Goal: Task Accomplishment & Management: Use online tool/utility

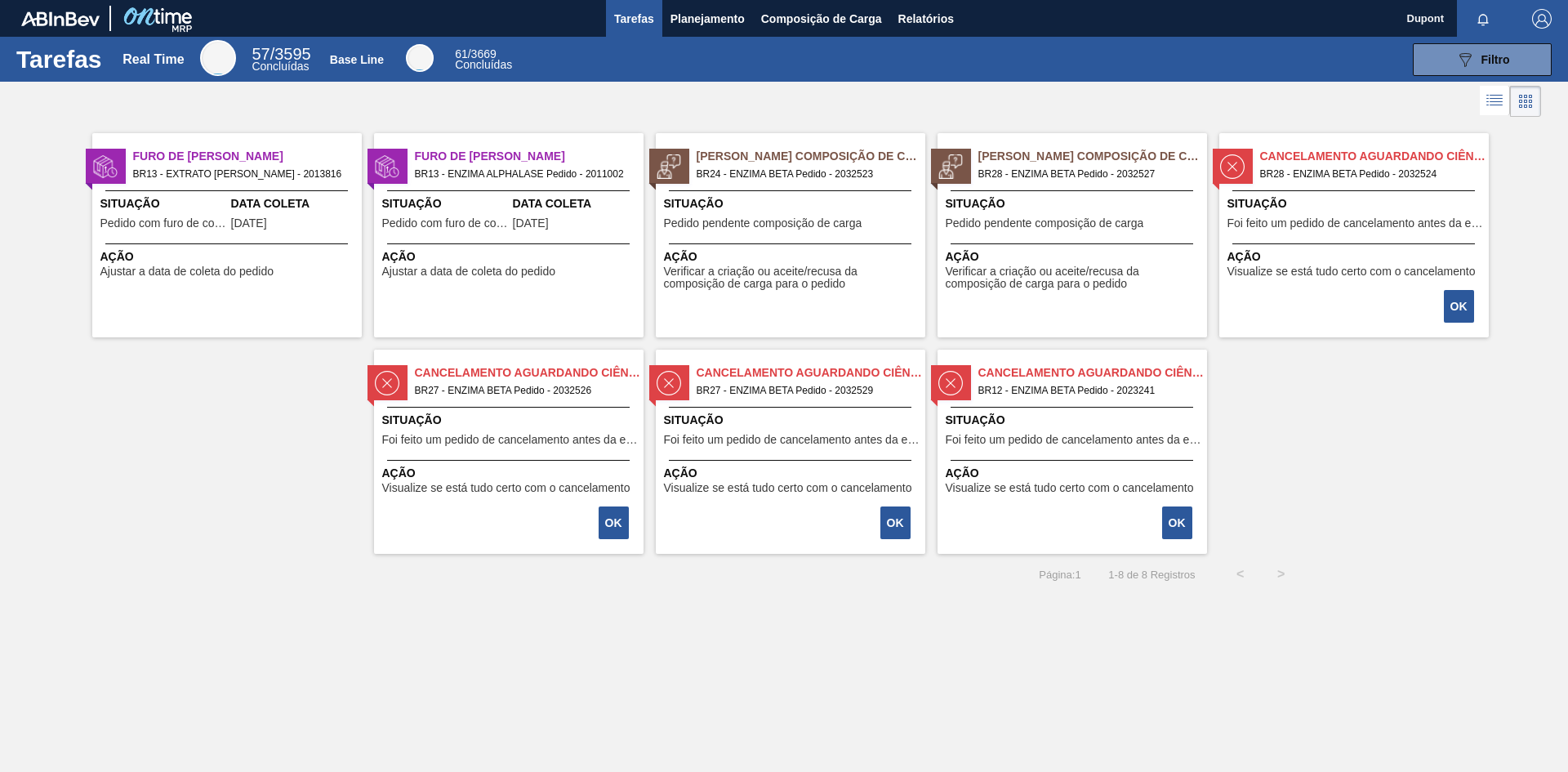
click at [1332, 251] on span "Ação" at bounding box center [1356, 257] width 257 height 17
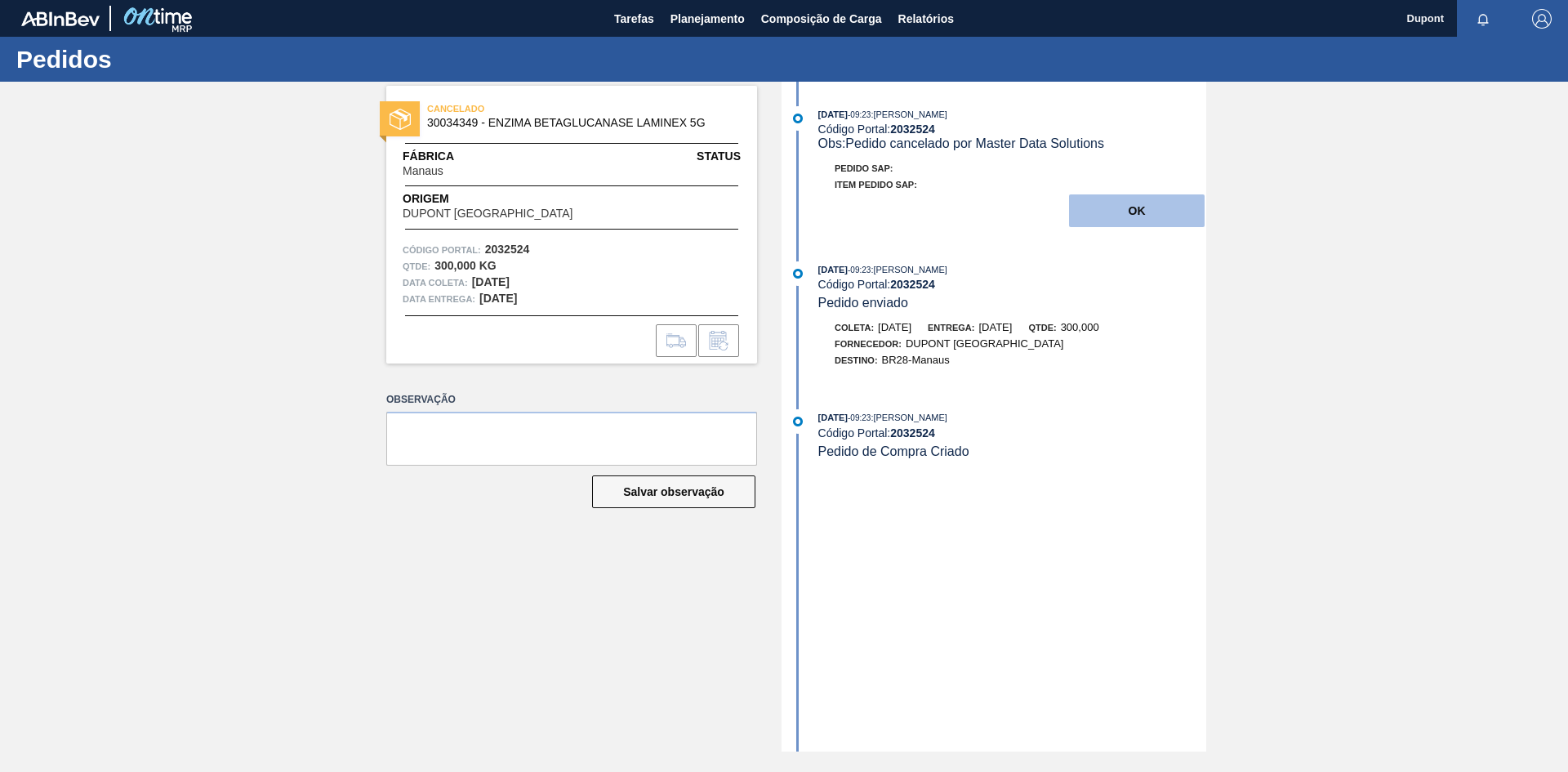
click at [1149, 214] on button "OK" at bounding box center [1136, 210] width 136 height 32
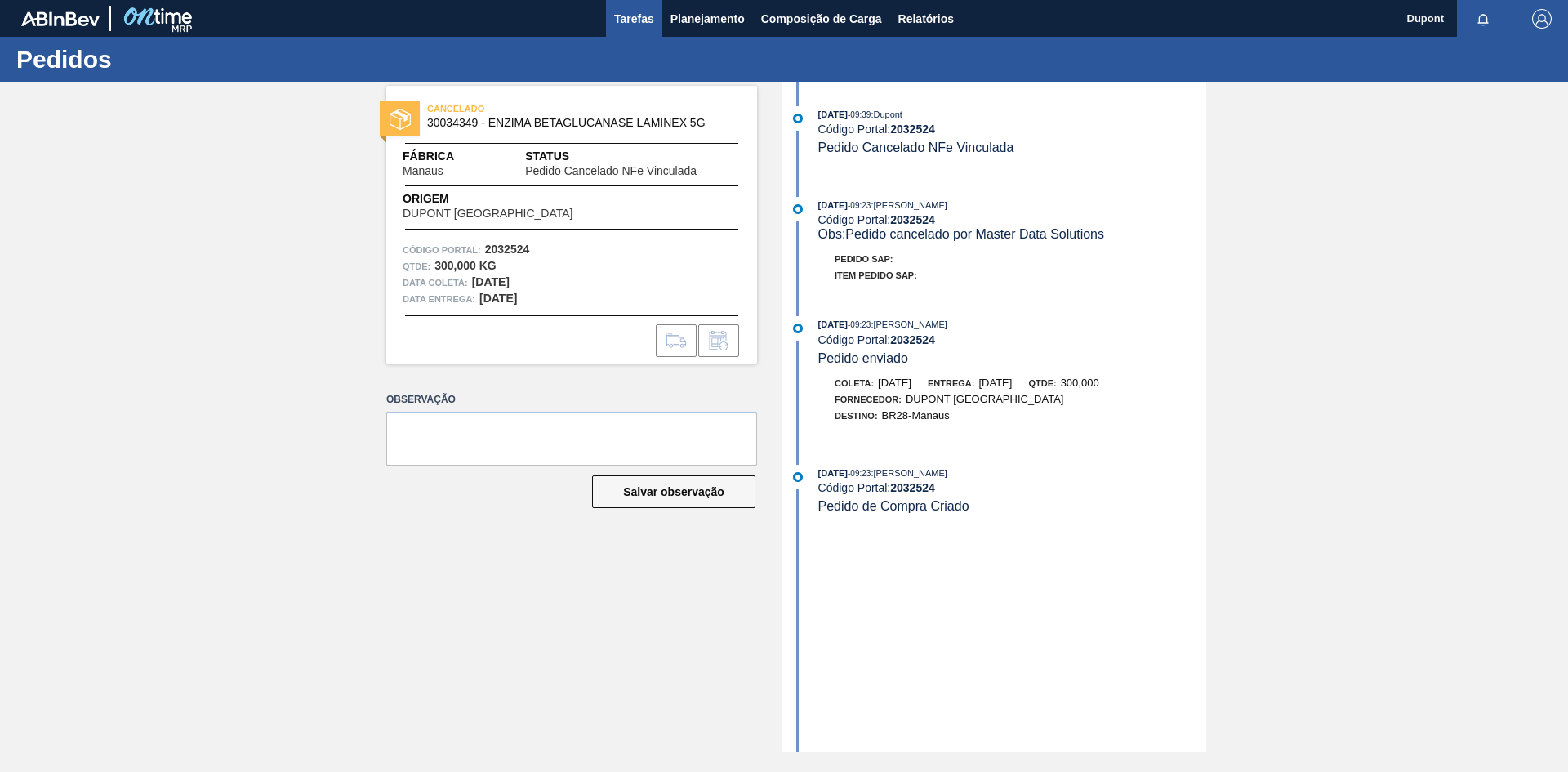
click at [641, 23] on span "Tarefas" at bounding box center [634, 19] width 40 height 20
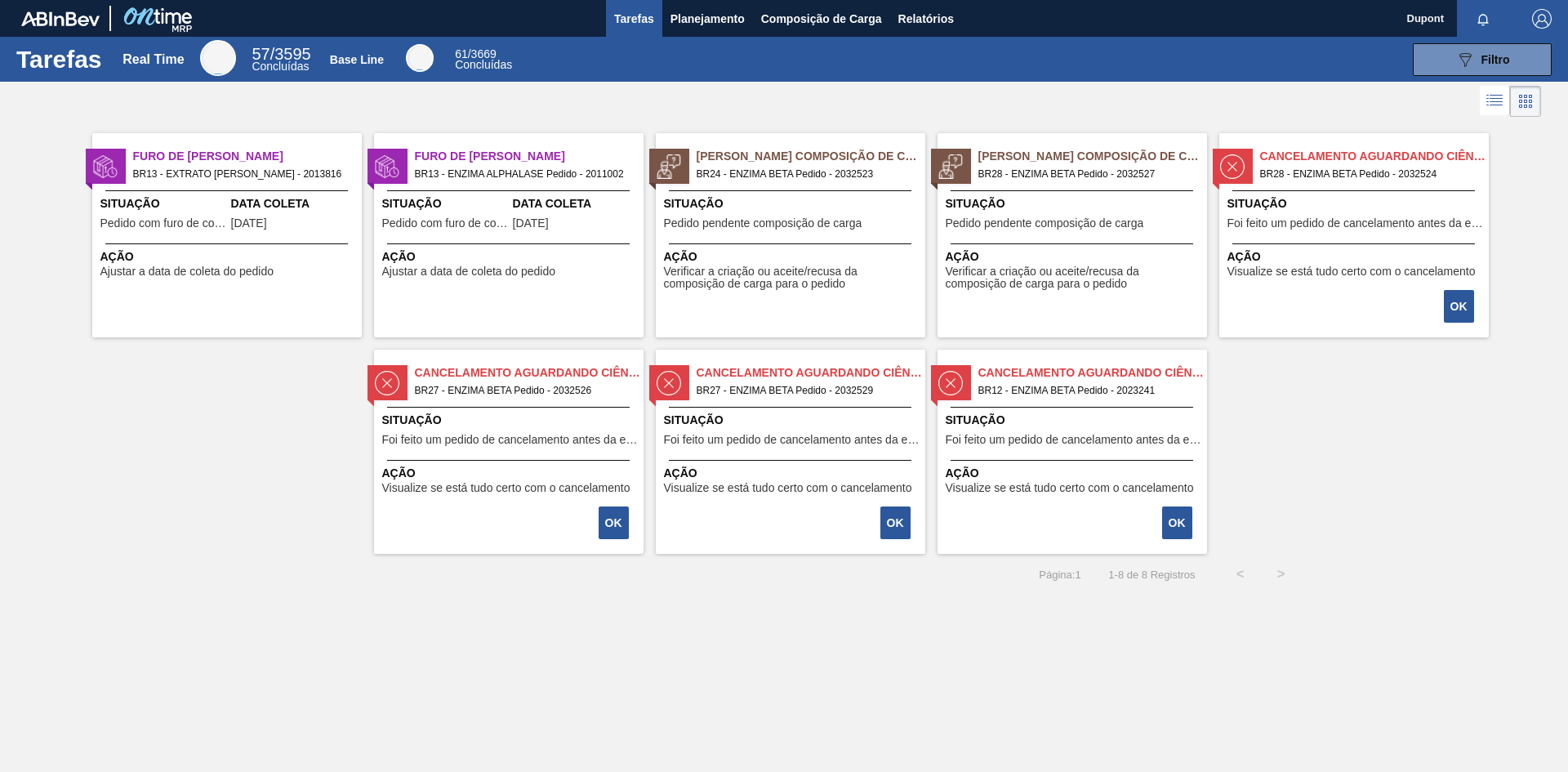
click at [479, 442] on span "Foi feito um pedido de cancelamento antes da etapa de aguardando faturamento" at bounding box center [510, 440] width 257 height 12
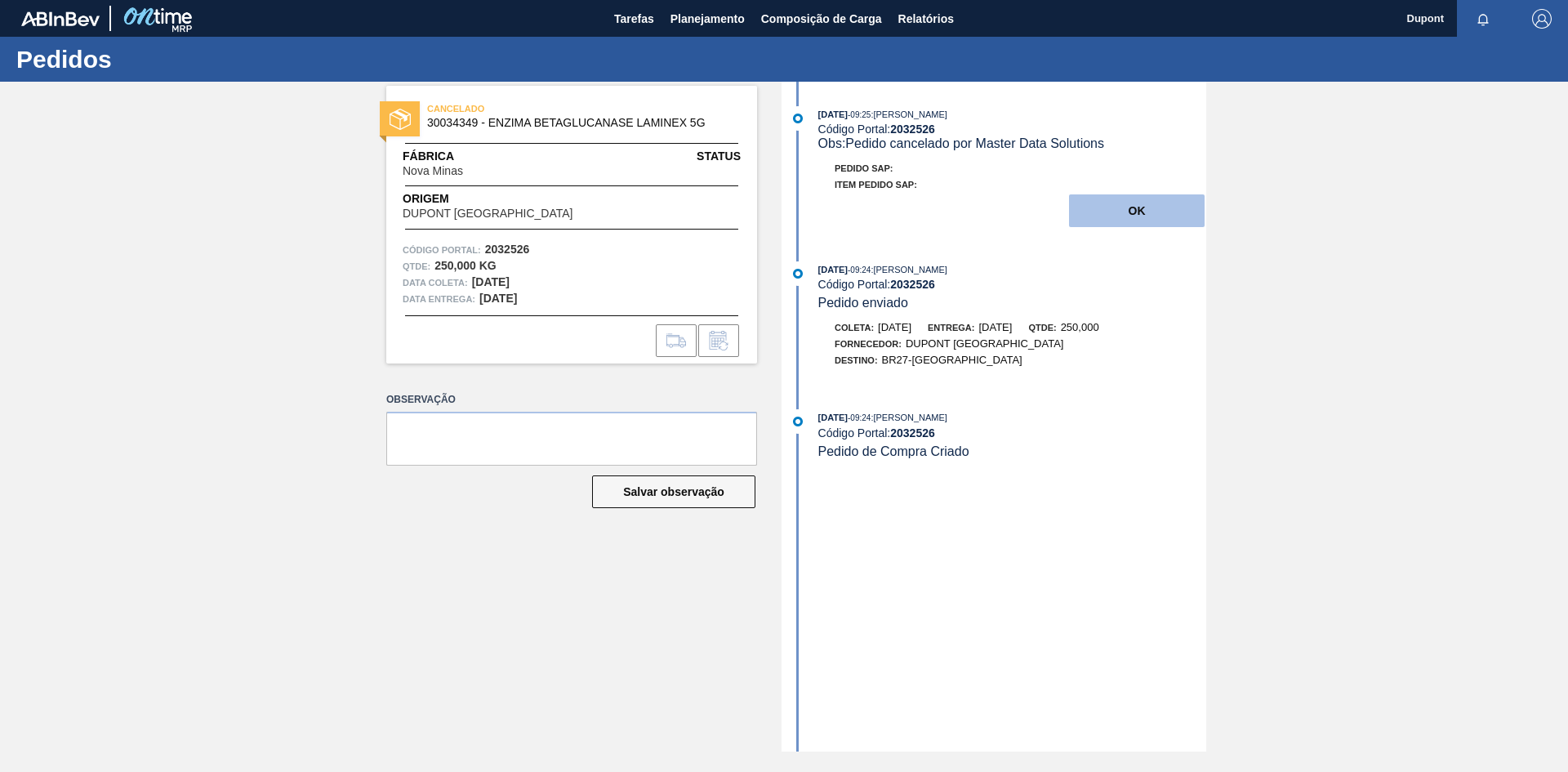
click at [1125, 213] on button "OK" at bounding box center [1136, 210] width 136 height 32
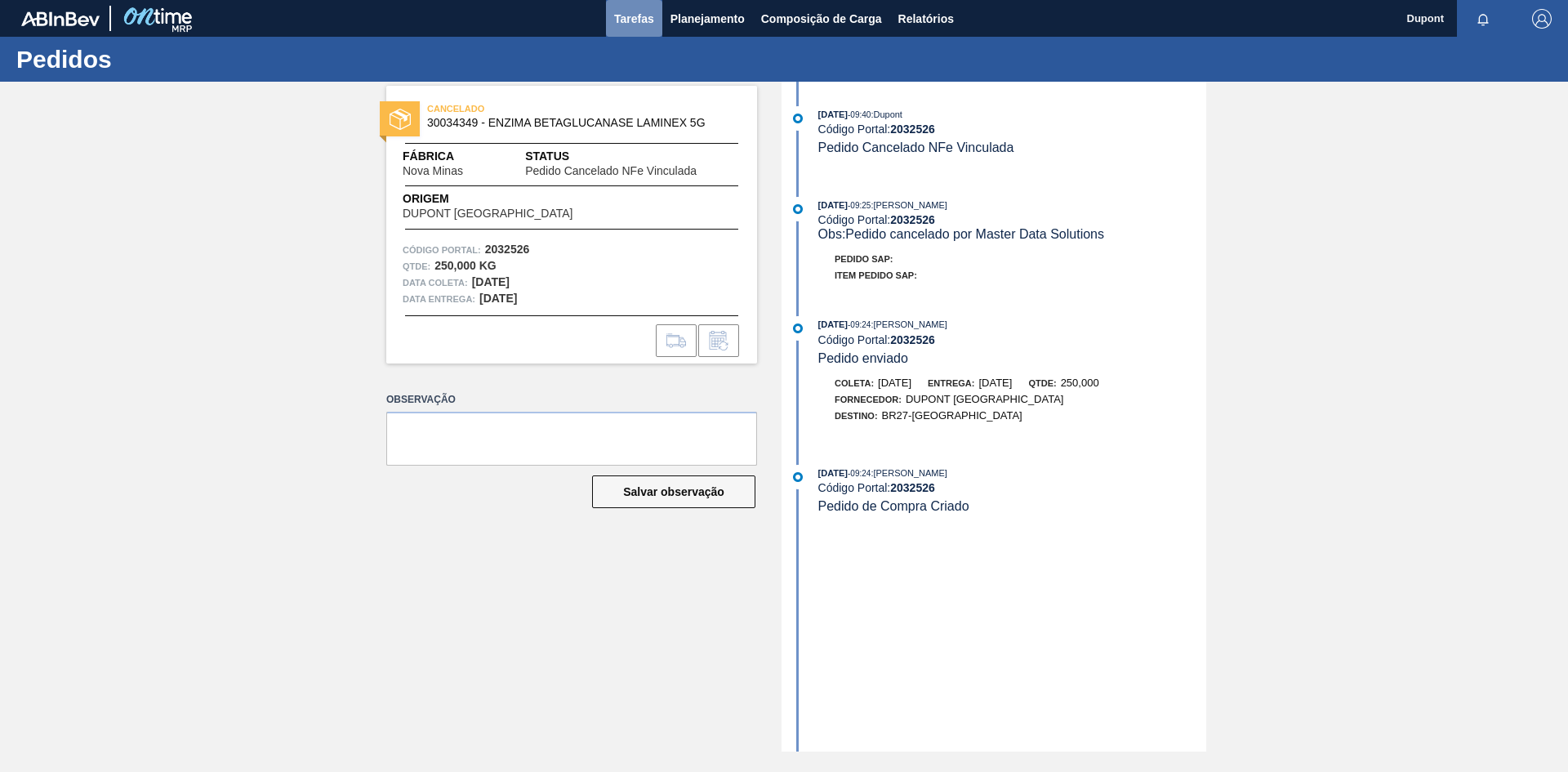
click at [632, 20] on span "Tarefas" at bounding box center [634, 19] width 40 height 20
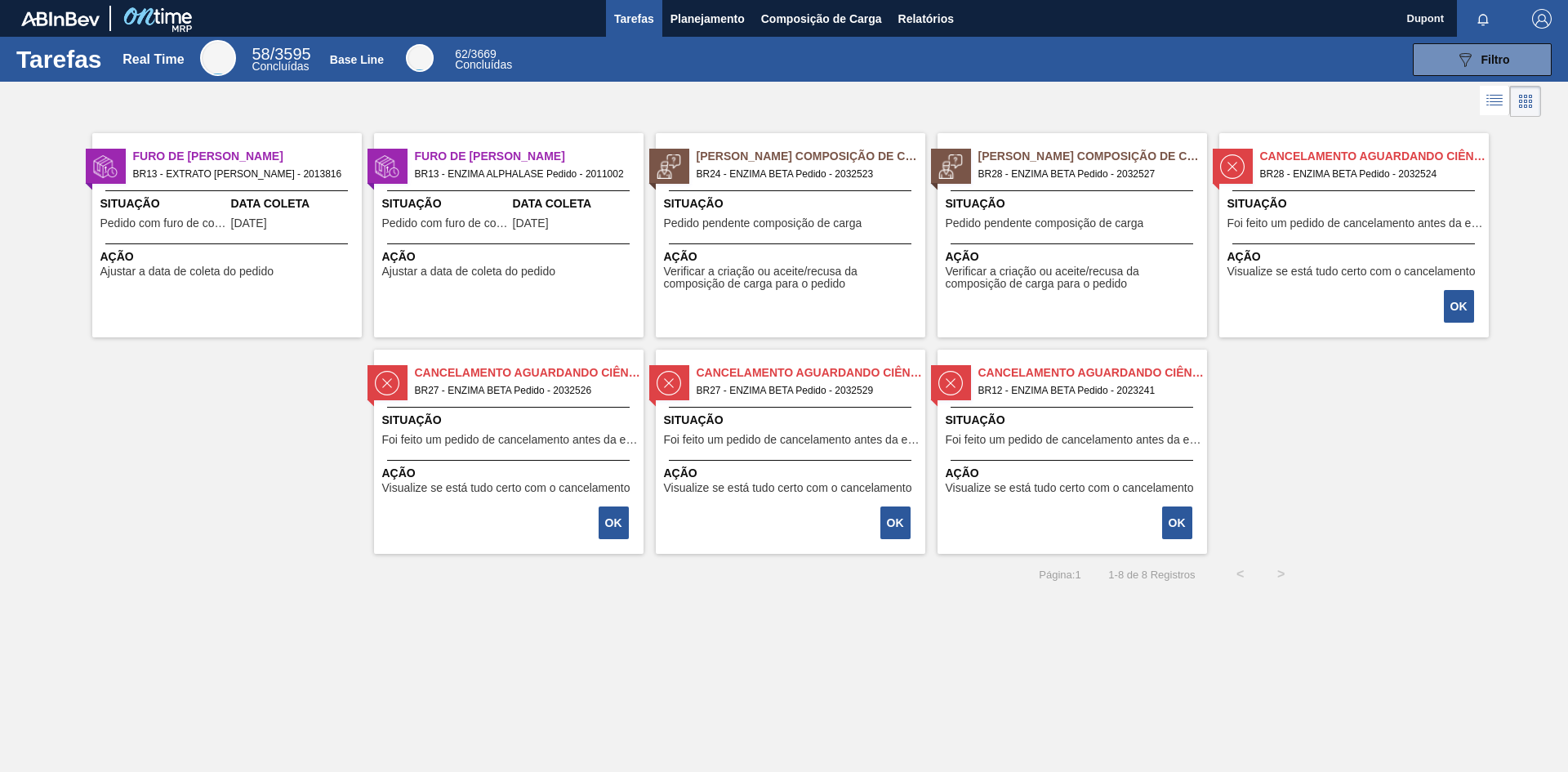
click at [732, 474] on span "Ação" at bounding box center [792, 473] width 257 height 17
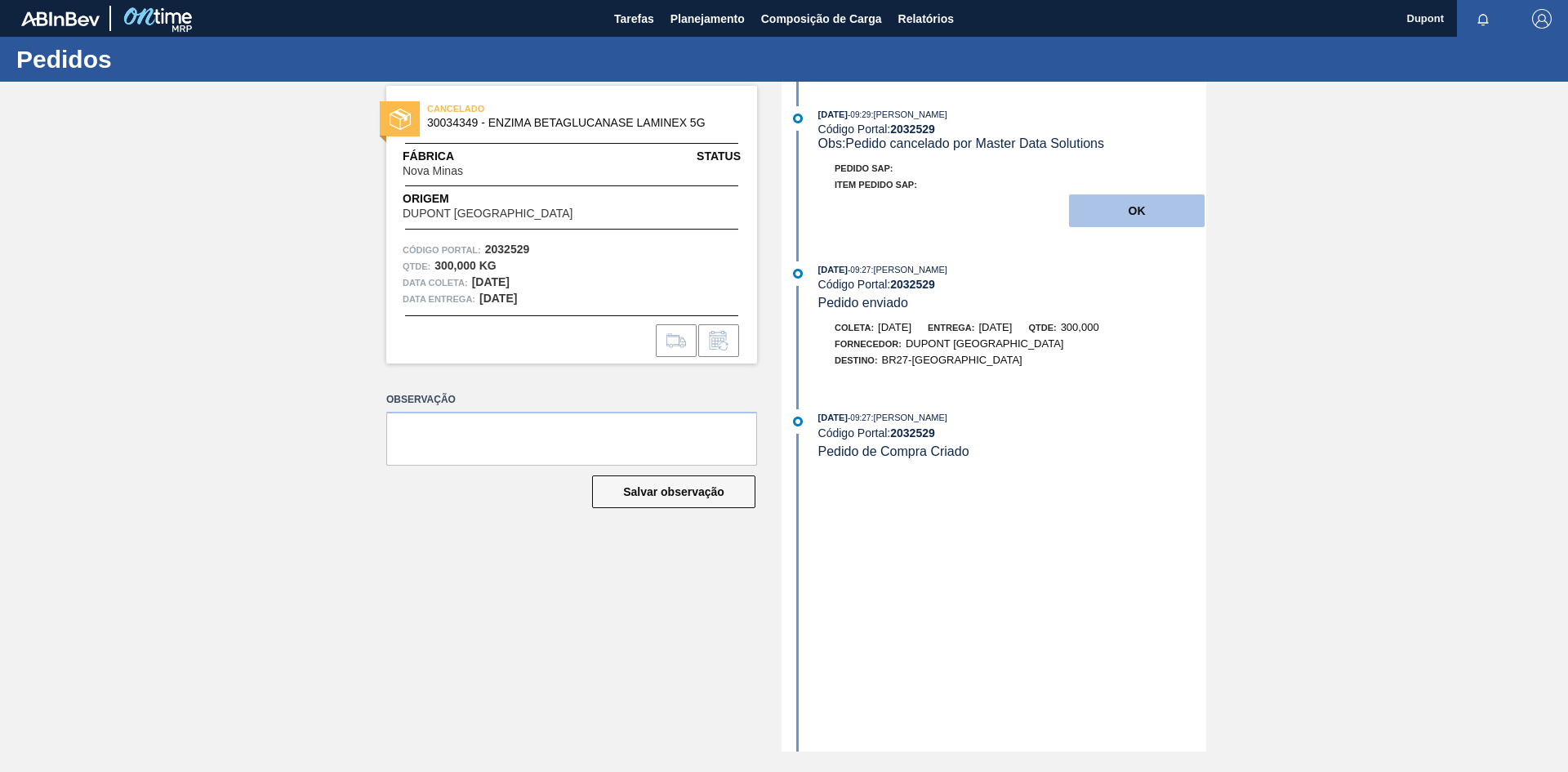
click at [1141, 221] on button "OK" at bounding box center [1136, 210] width 136 height 32
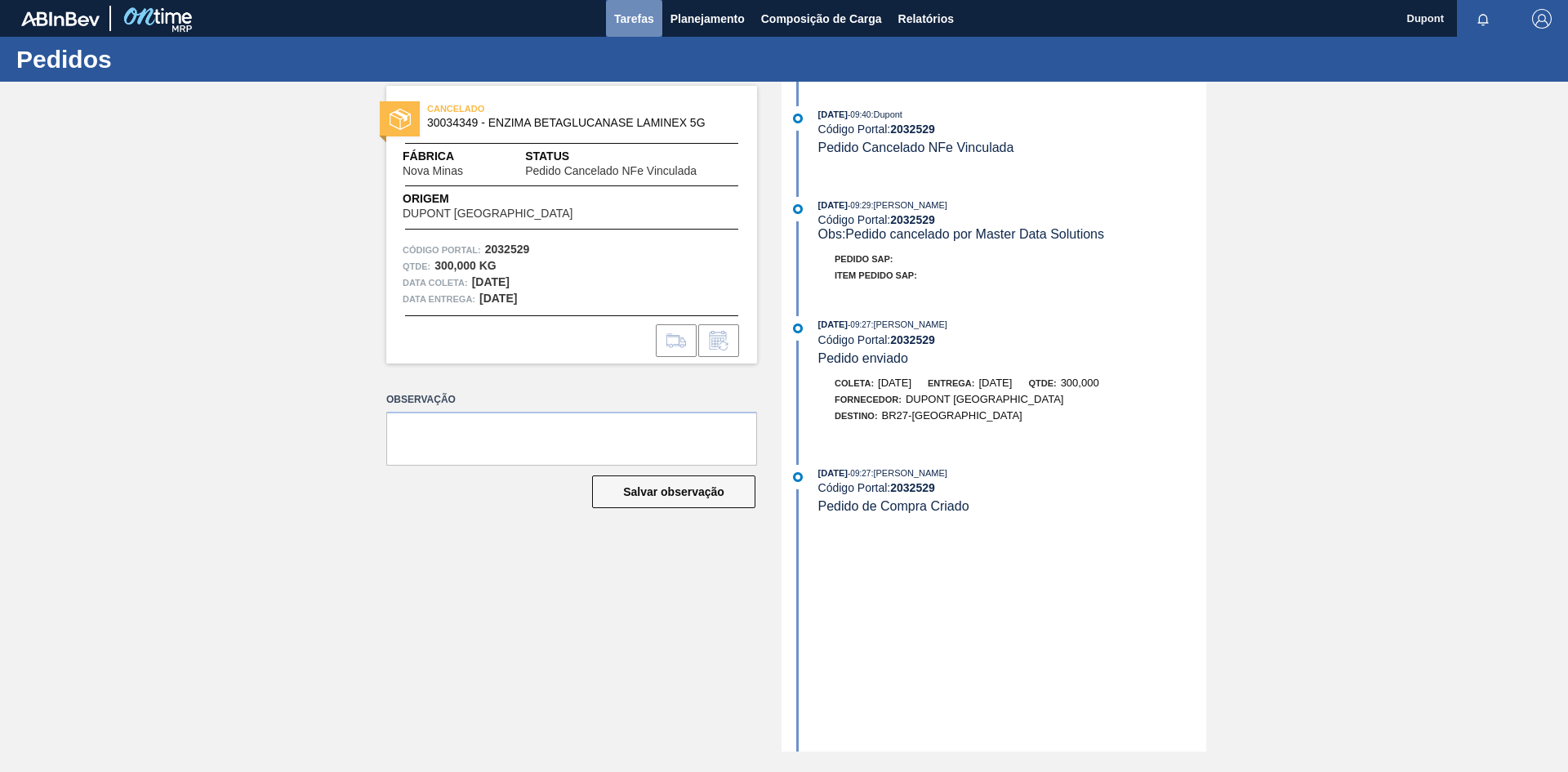
click at [625, 10] on span "Tarefas" at bounding box center [634, 19] width 40 height 20
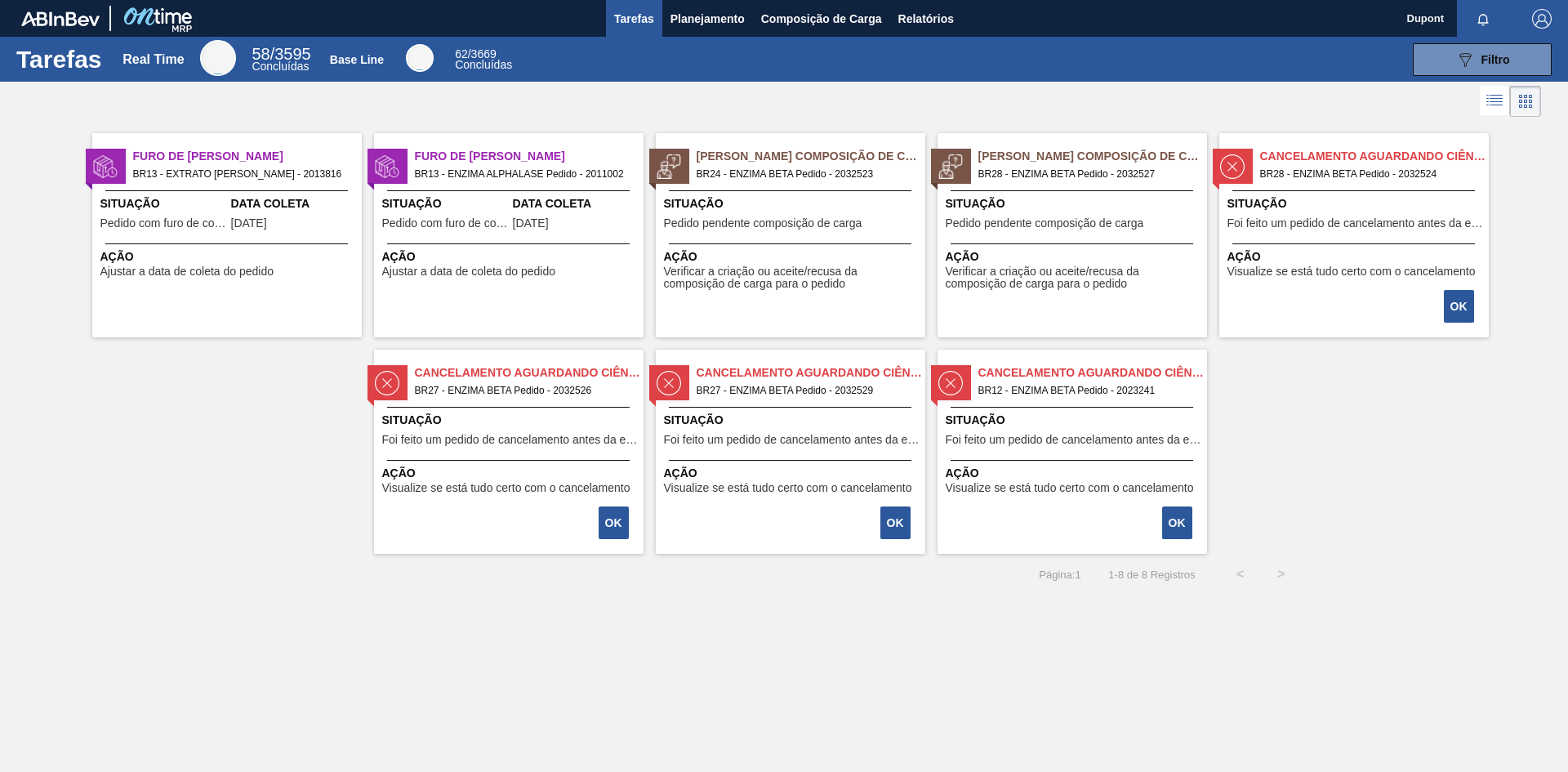
click at [1109, 428] on span "Situação" at bounding box center [1074, 420] width 257 height 17
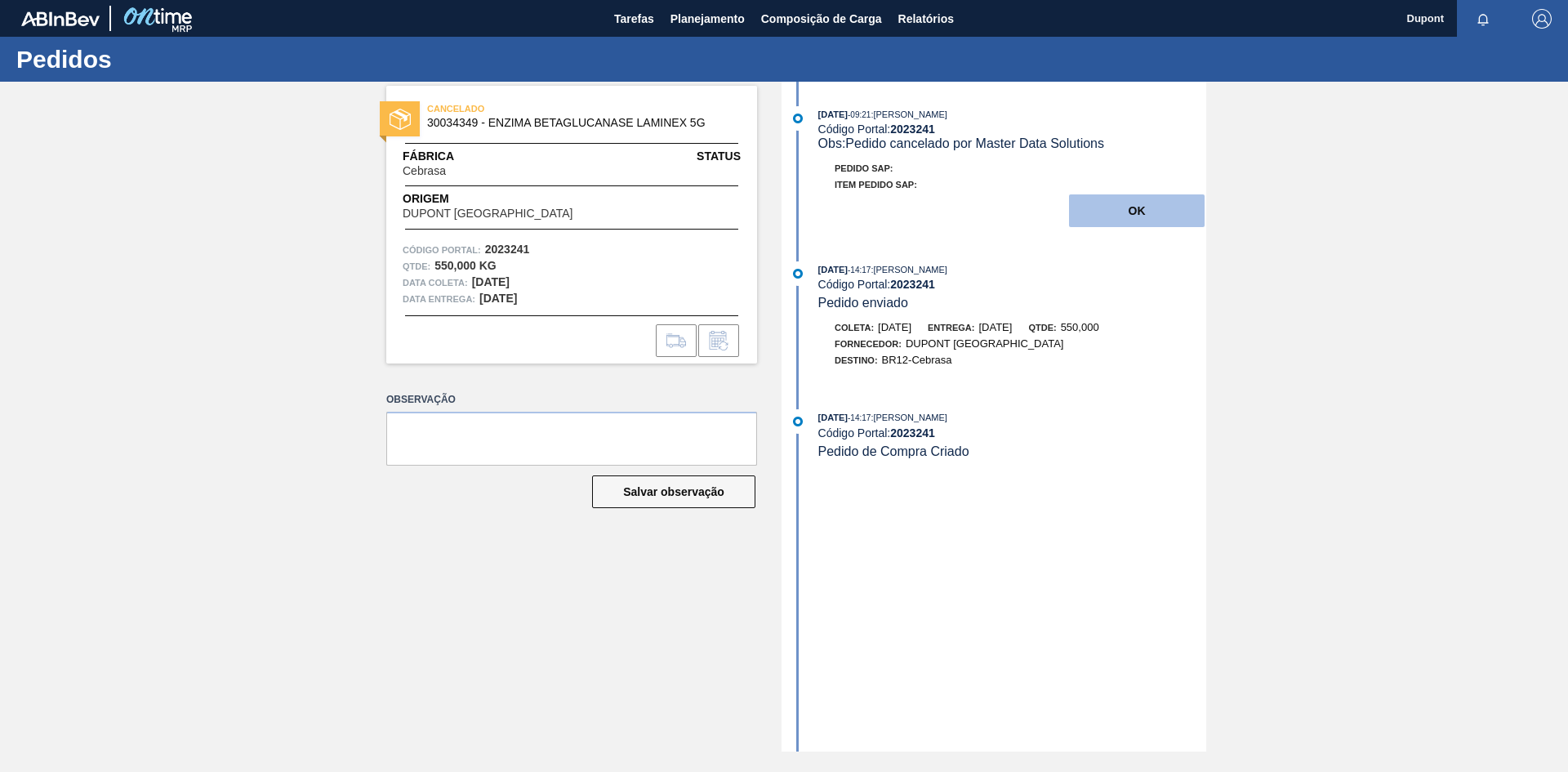
click at [1095, 207] on button "OK" at bounding box center [1136, 210] width 136 height 32
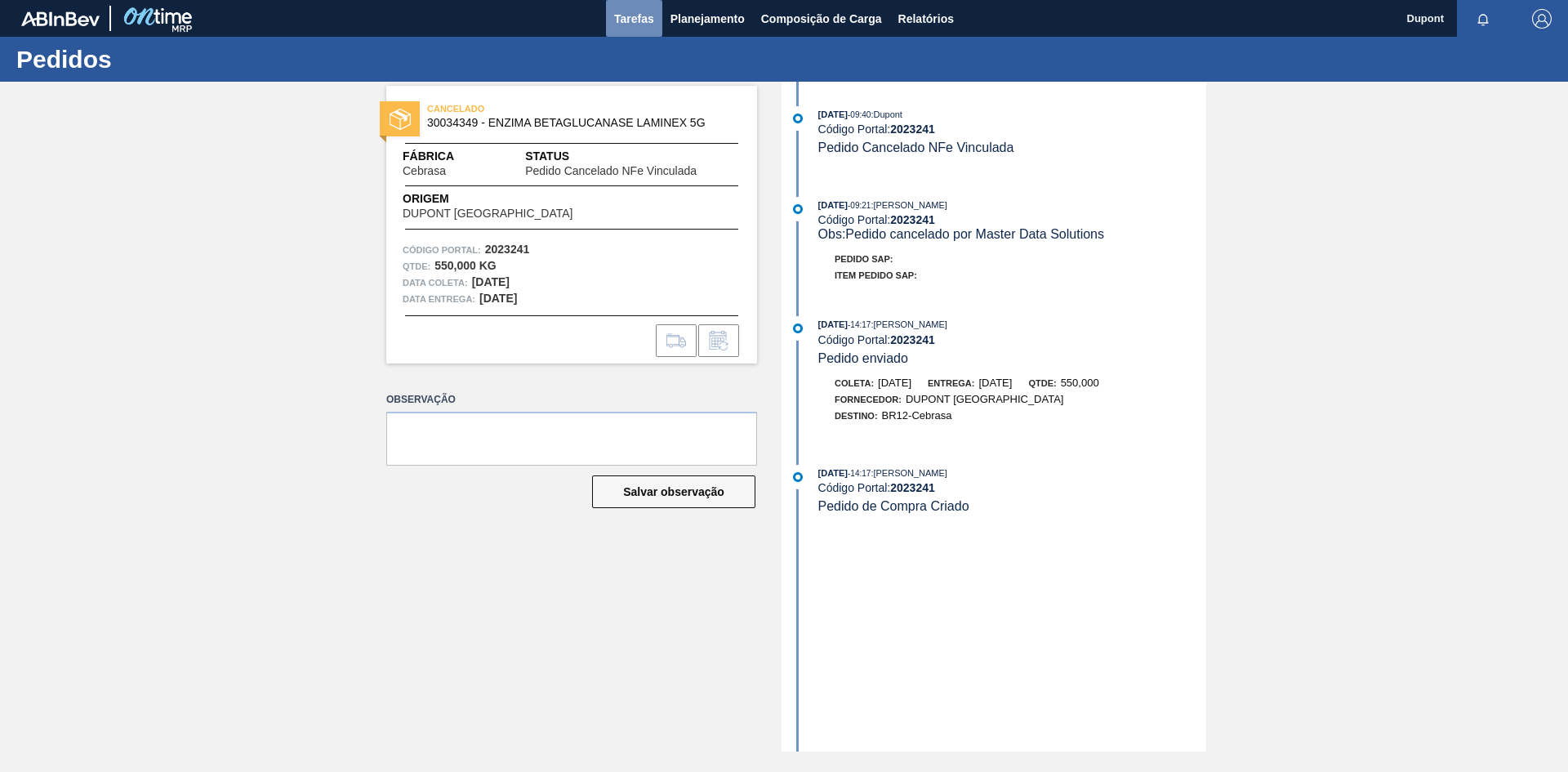
click at [643, 22] on span "Tarefas" at bounding box center [634, 19] width 40 height 20
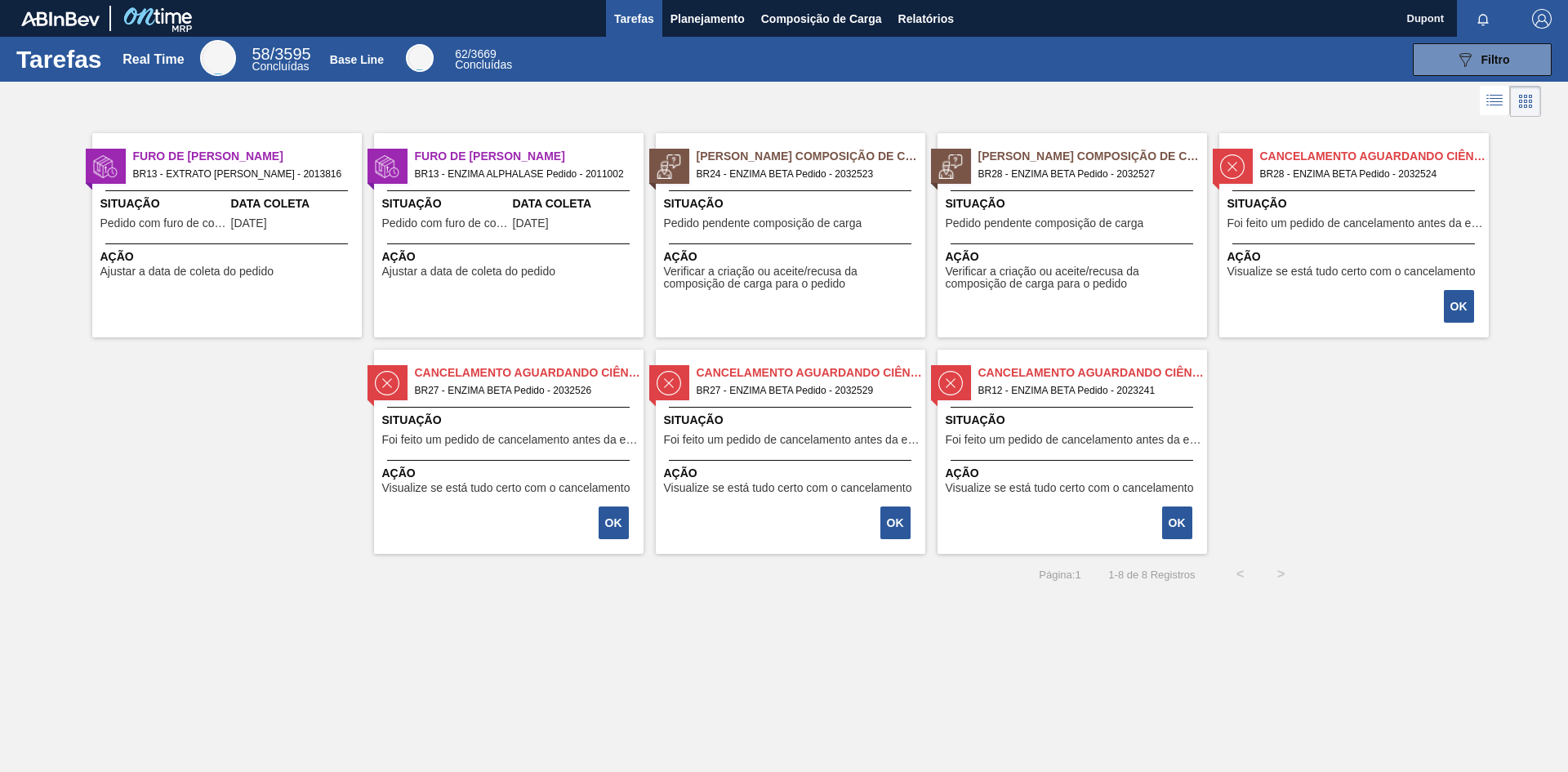
click at [1273, 308] on div "Cancelamento aguardando ciência BR28 - ENZIMA BETA Pedido - 2032524 Situação Fo…" at bounding box center [1354, 235] width 270 height 204
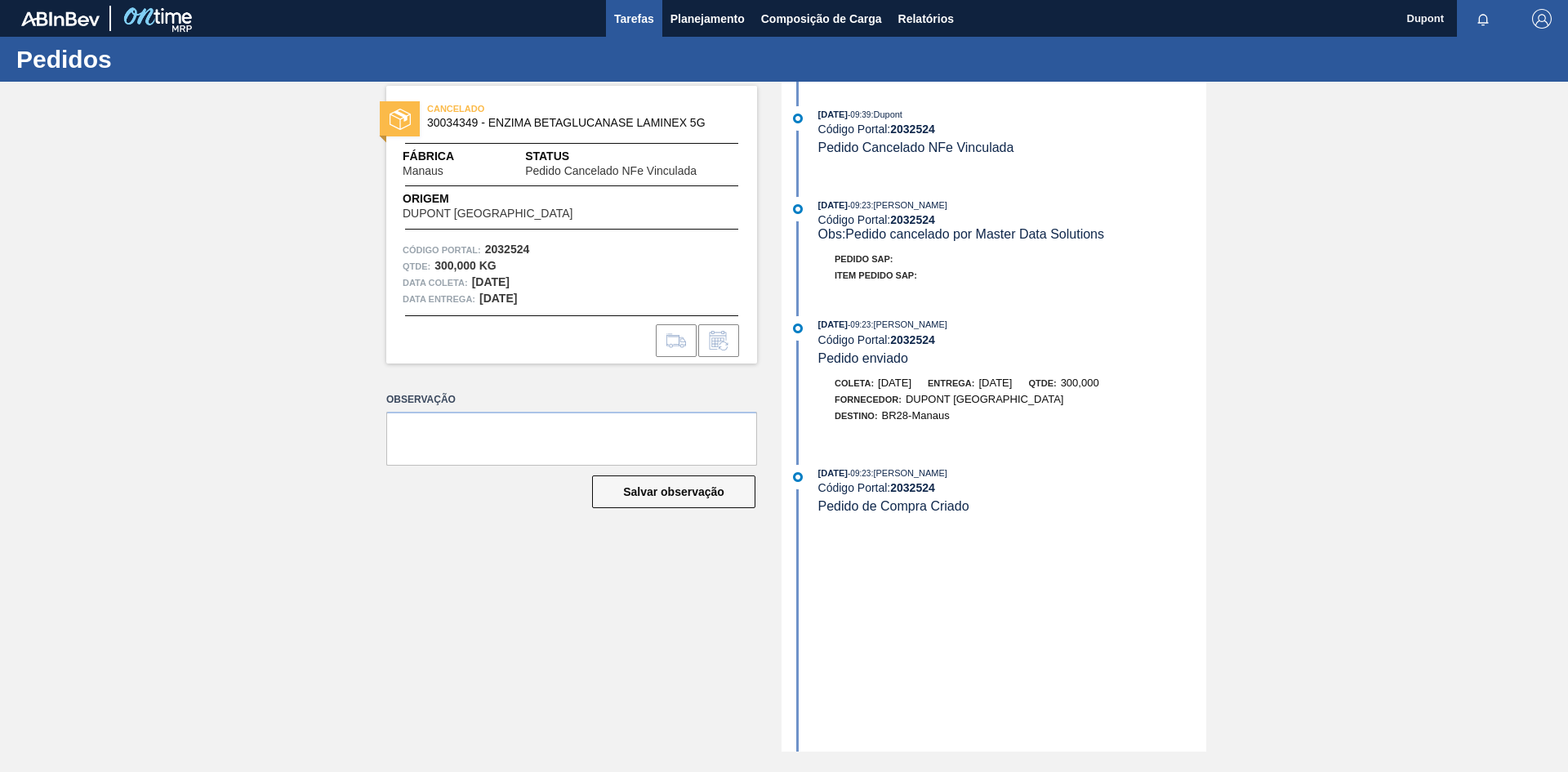
click at [637, 26] on span "Tarefas" at bounding box center [634, 19] width 40 height 20
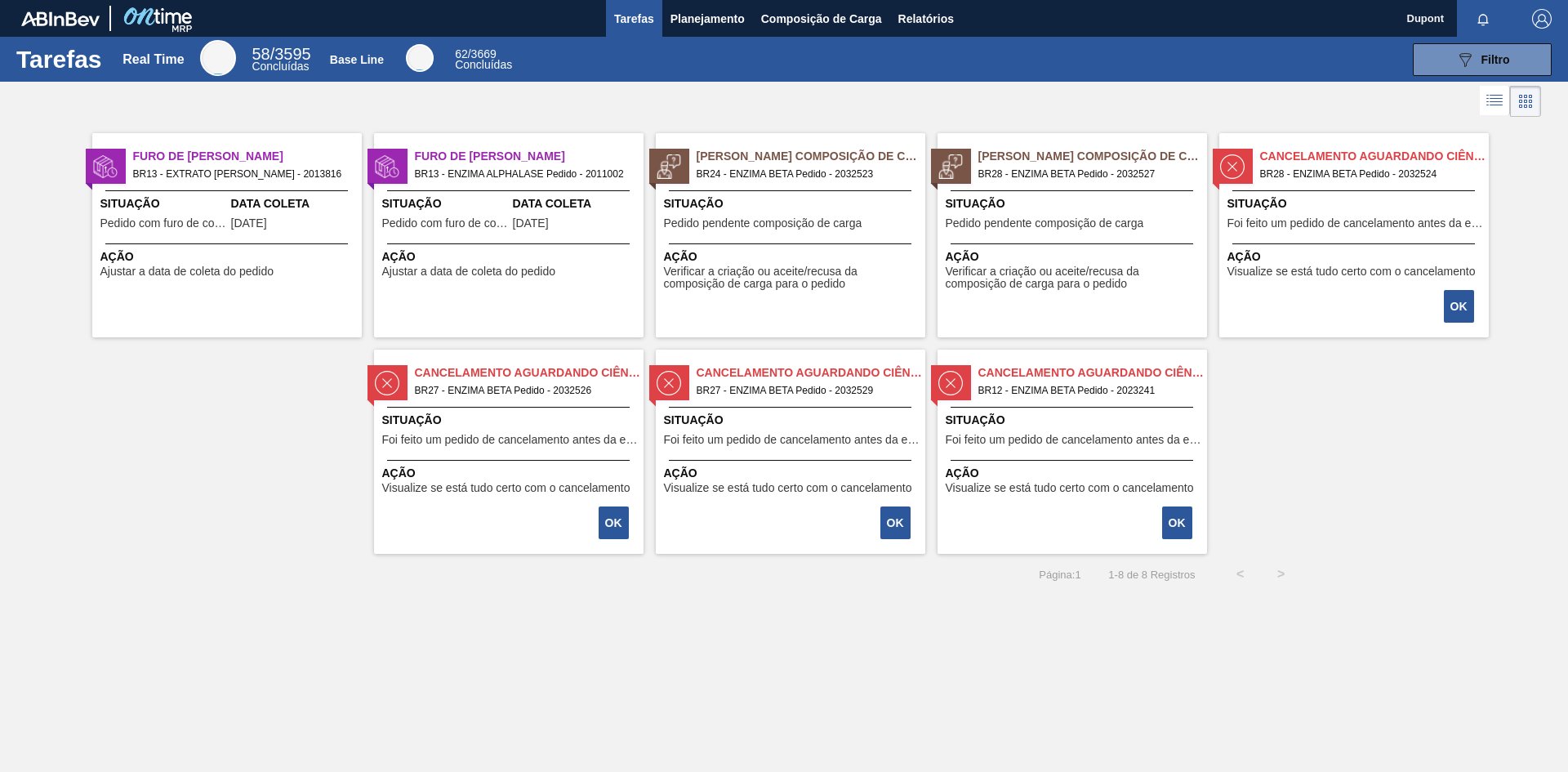
click at [1020, 271] on span "Verificar a criação ou aceite/recusa da composição de carga para o pedido" at bounding box center [1074, 278] width 257 height 25
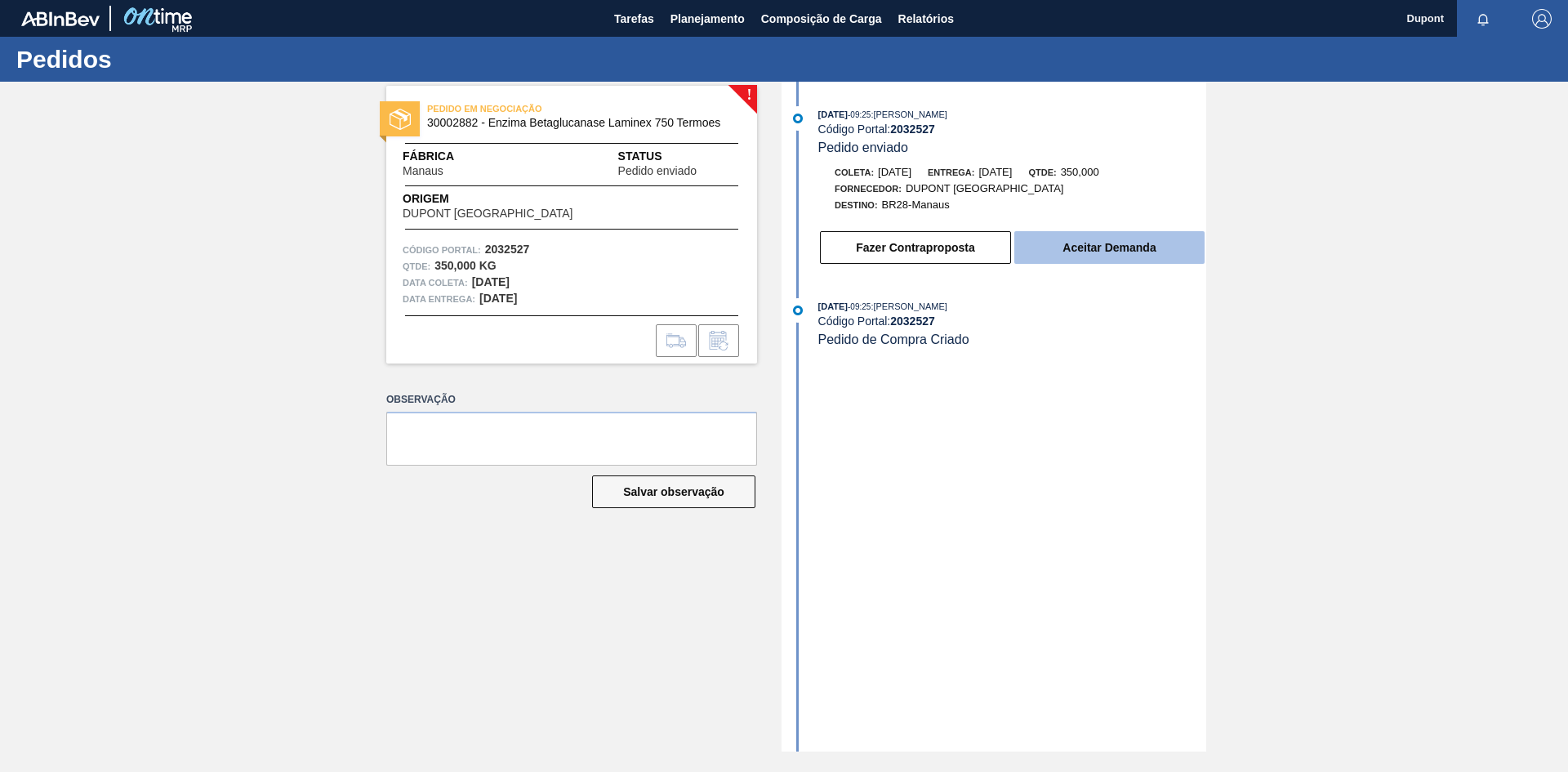
click at [1104, 256] on button "Aceitar Demanda" at bounding box center [1109, 247] width 191 height 32
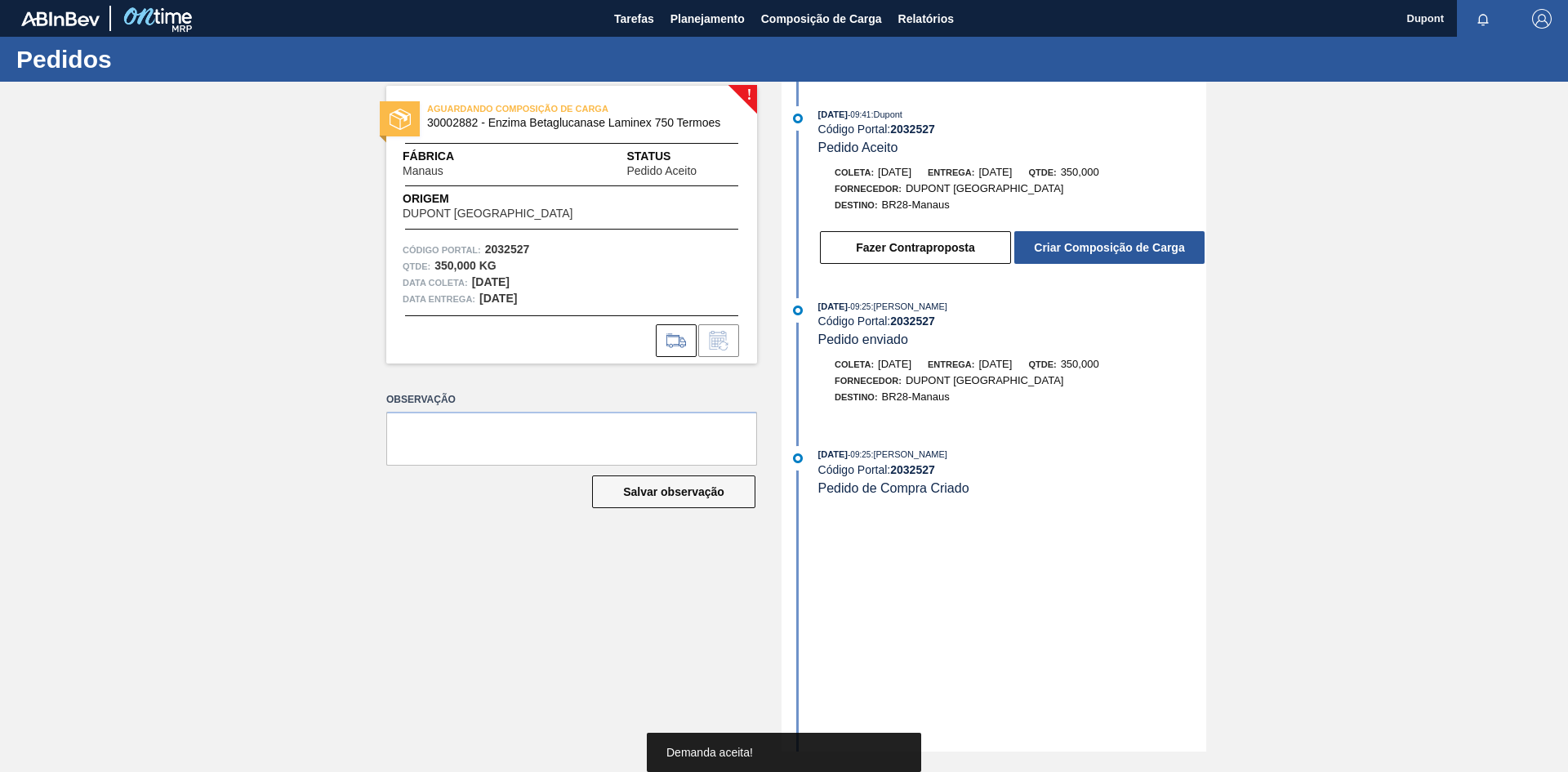
click at [1104, 256] on button "Criar Composição de Carga" at bounding box center [1109, 247] width 191 height 32
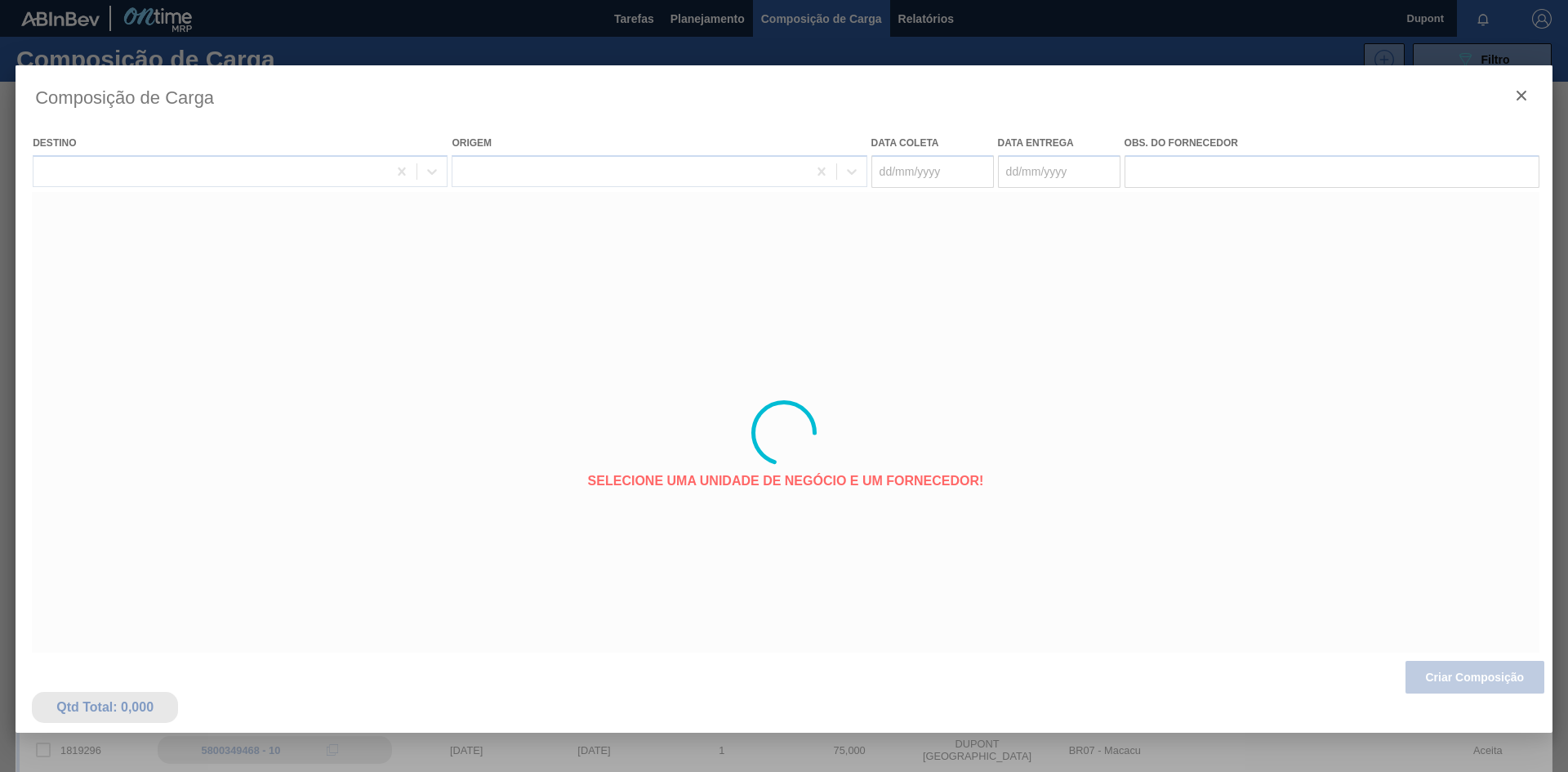
type coleta "23/09/2025"
type entrega "[DATE]"
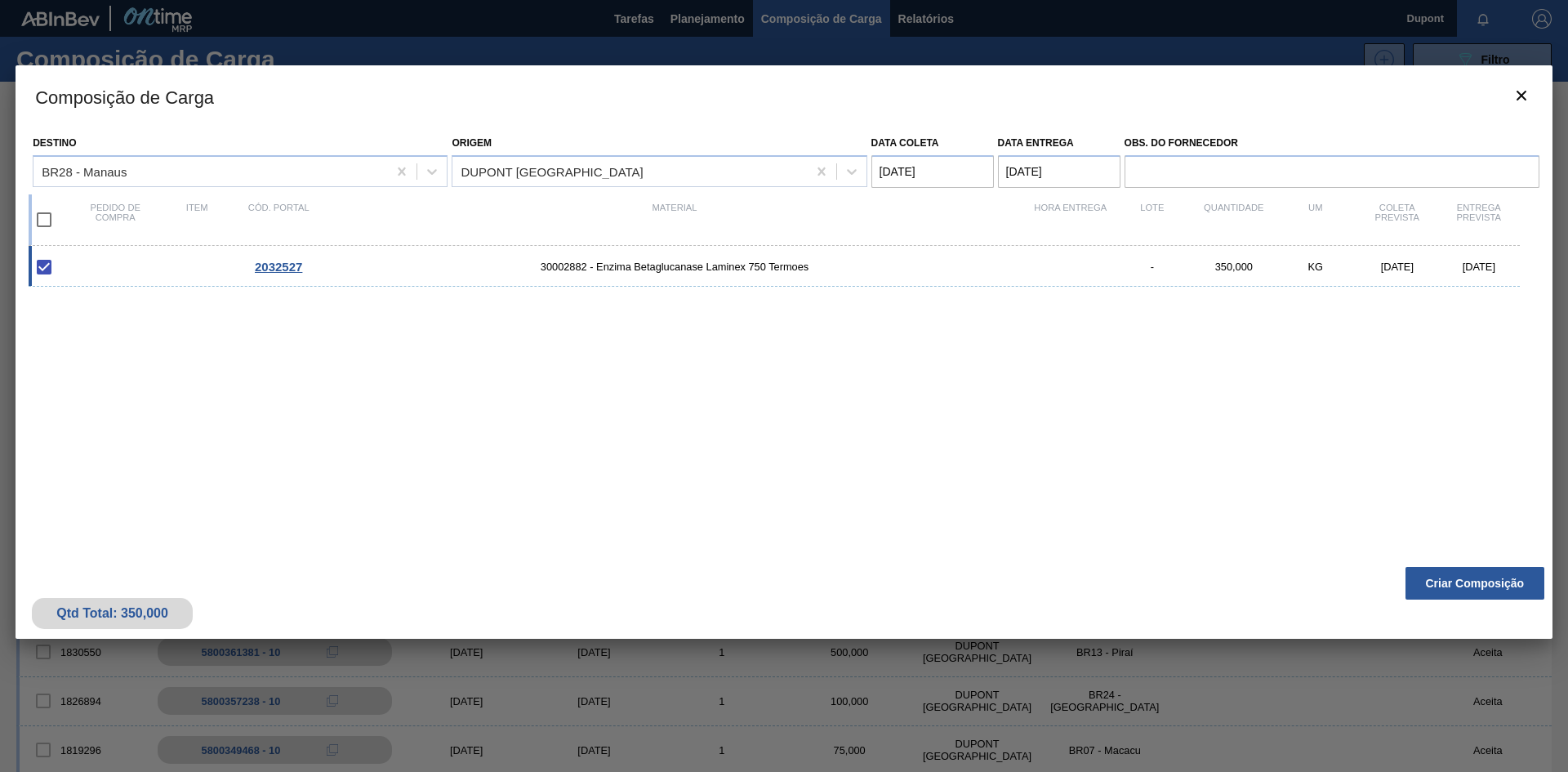
click at [291, 269] on span "2032527" at bounding box center [278, 266] width 47 height 14
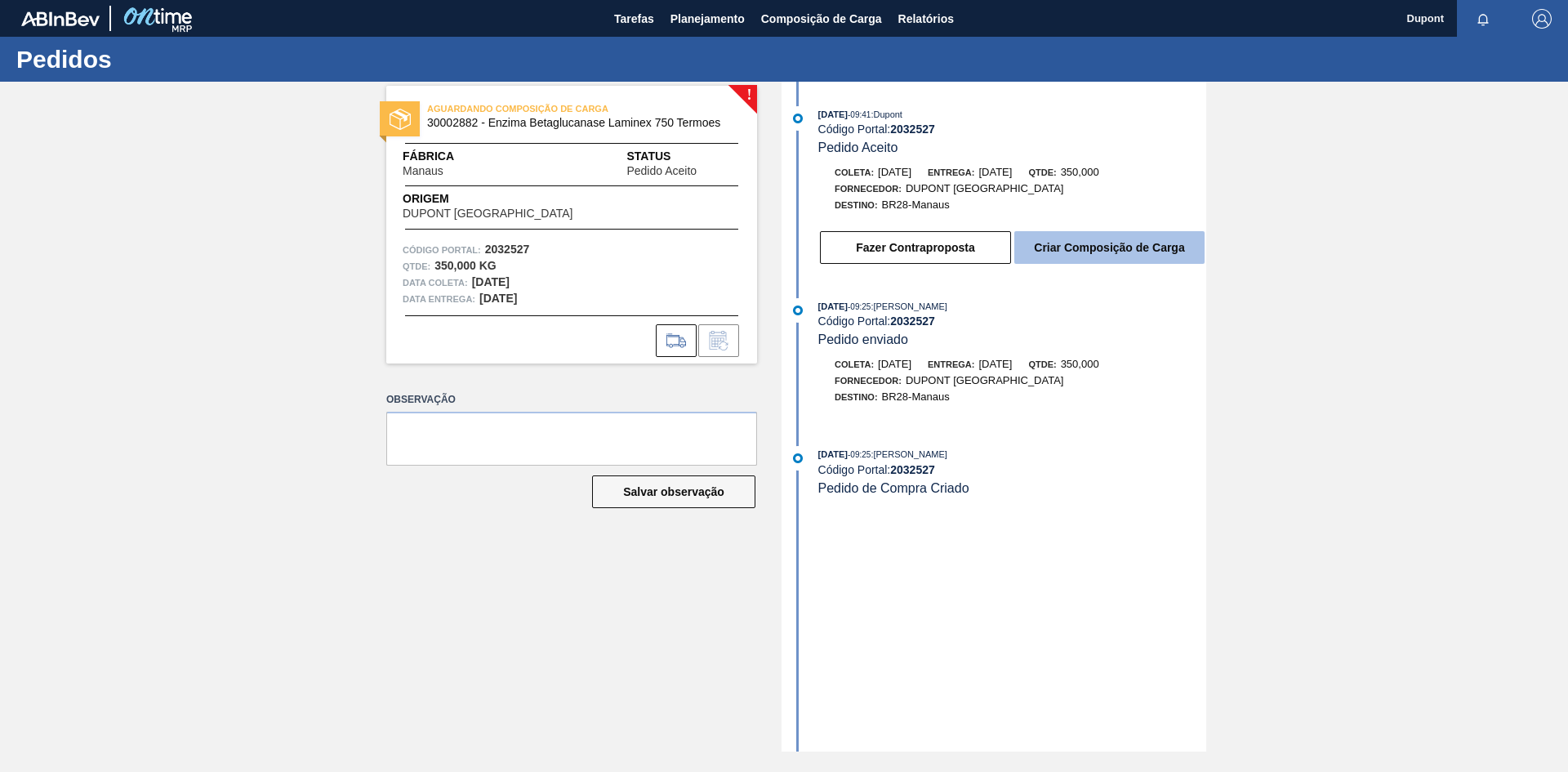
click at [1138, 242] on button "Criar Composição de Carga" at bounding box center [1109, 247] width 191 height 32
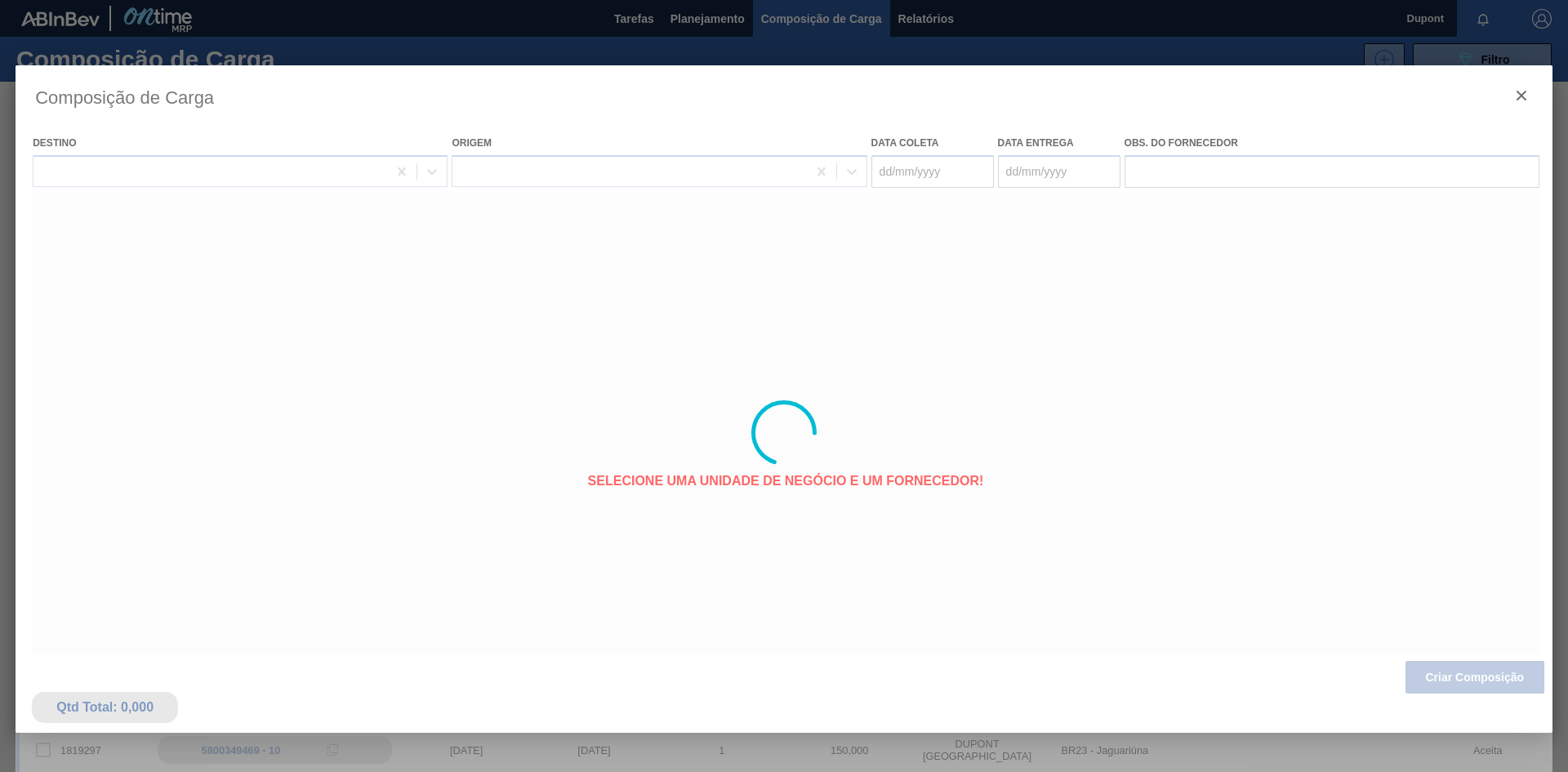
type coleta "23/09/2025"
type entrega "[DATE]"
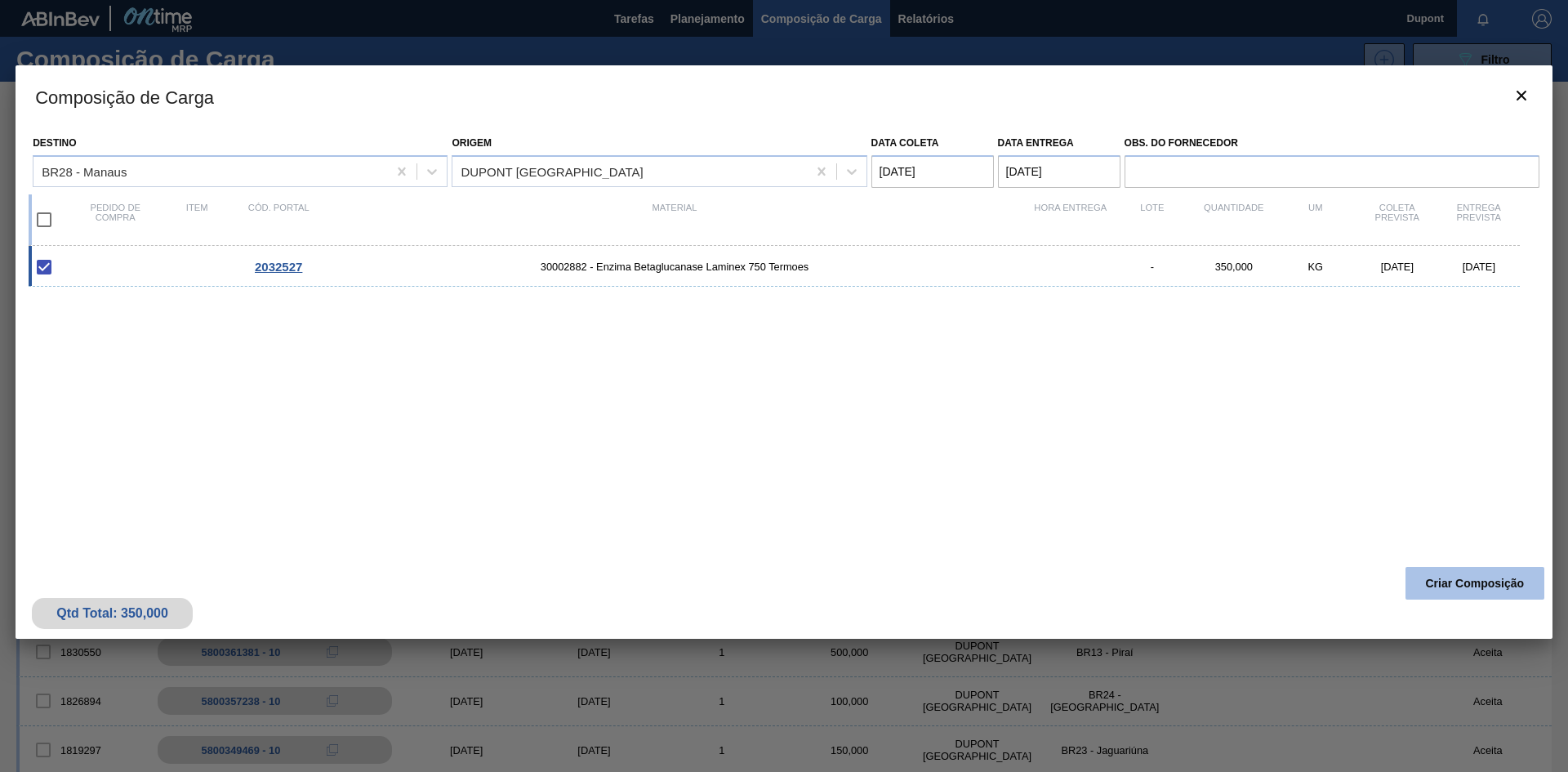
click at [1446, 575] on button "Criar Composição" at bounding box center [1474, 583] width 139 height 32
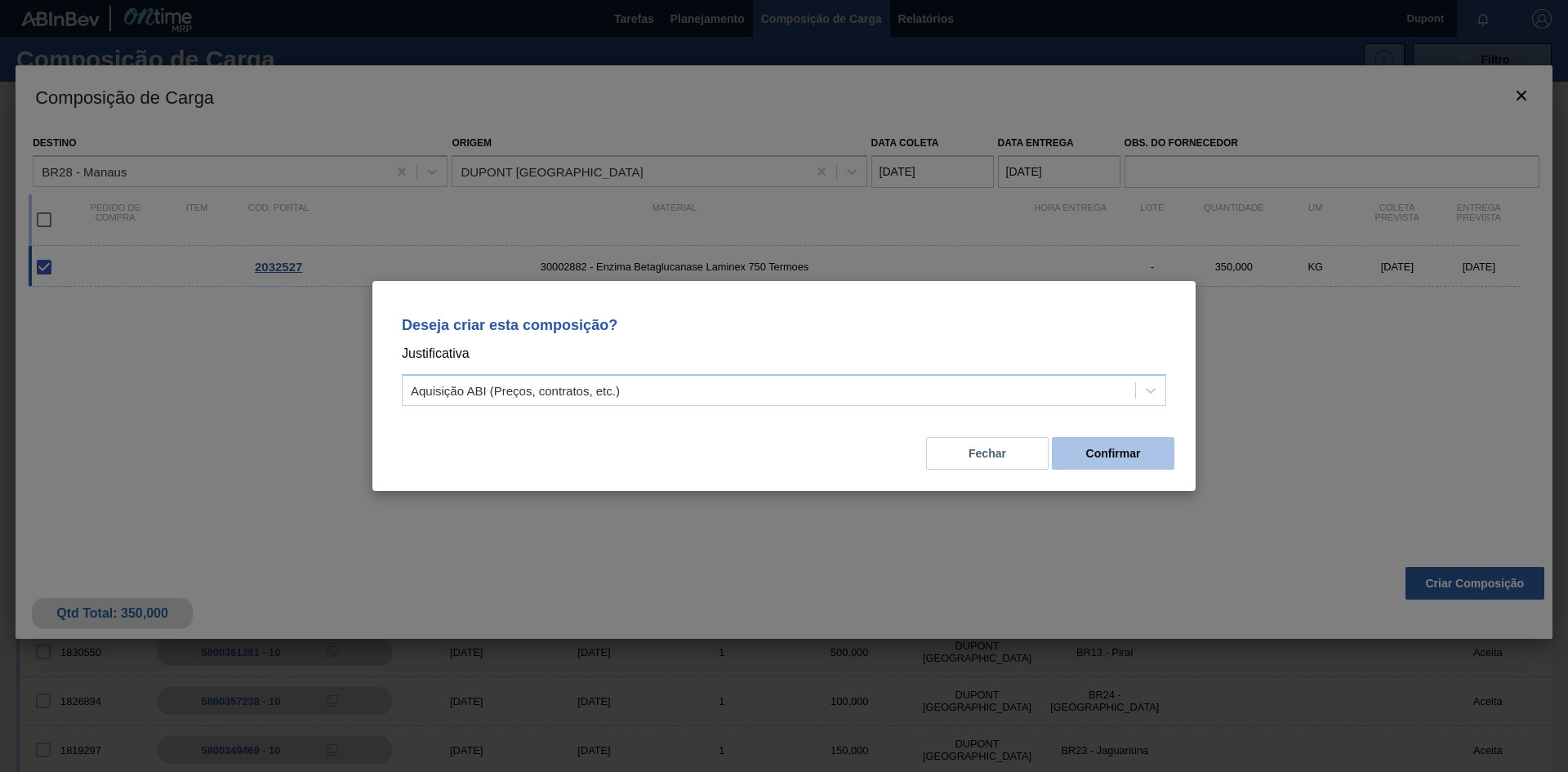
click at [1146, 461] on button "Confirmar" at bounding box center [1113, 453] width 122 height 32
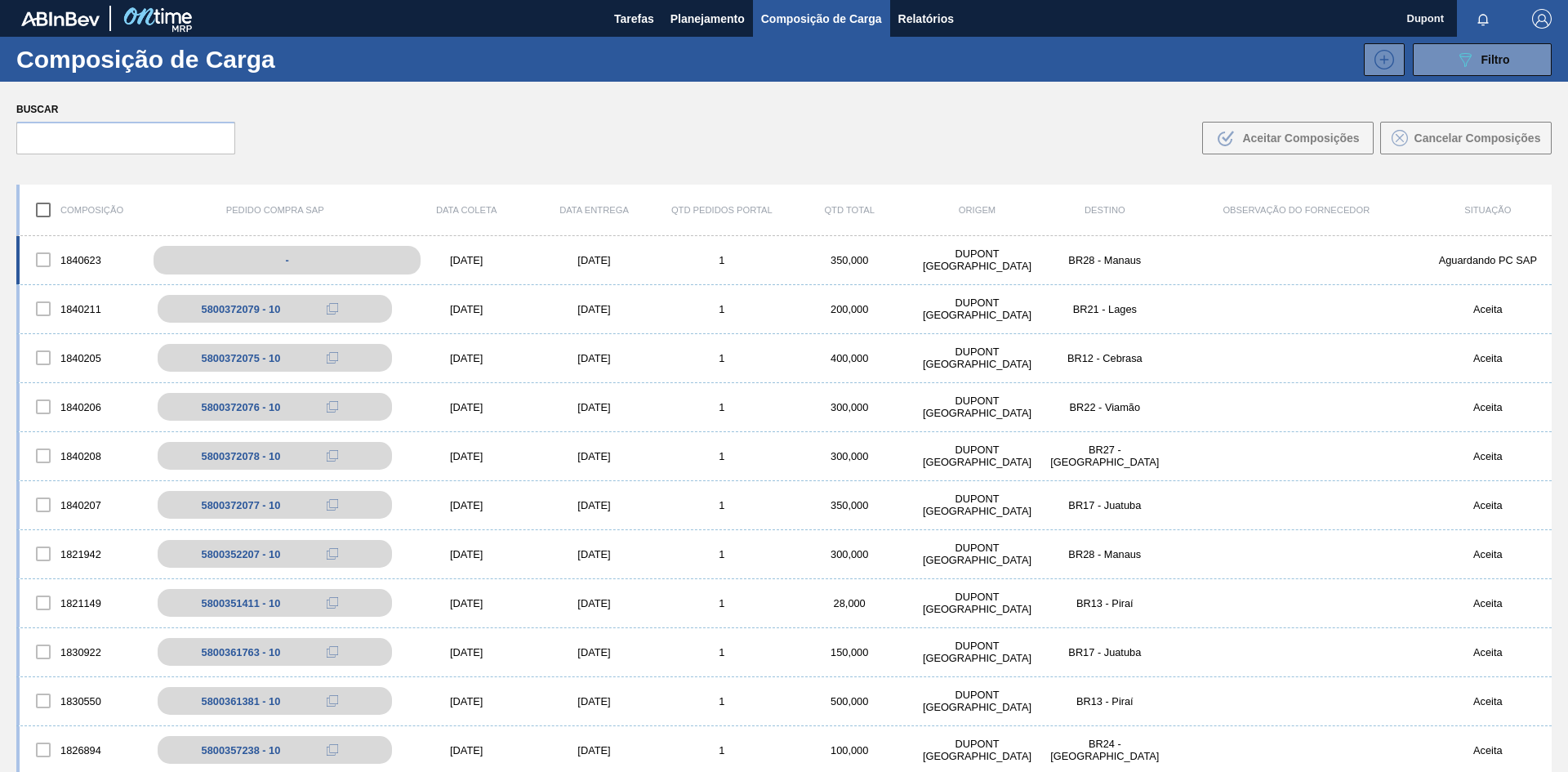
click at [350, 252] on div "-" at bounding box center [286, 260] width 267 height 28
click at [343, 254] on div "-" at bounding box center [286, 260] width 267 height 28
click at [593, 264] on div "[DATE]" at bounding box center [593, 260] width 127 height 12
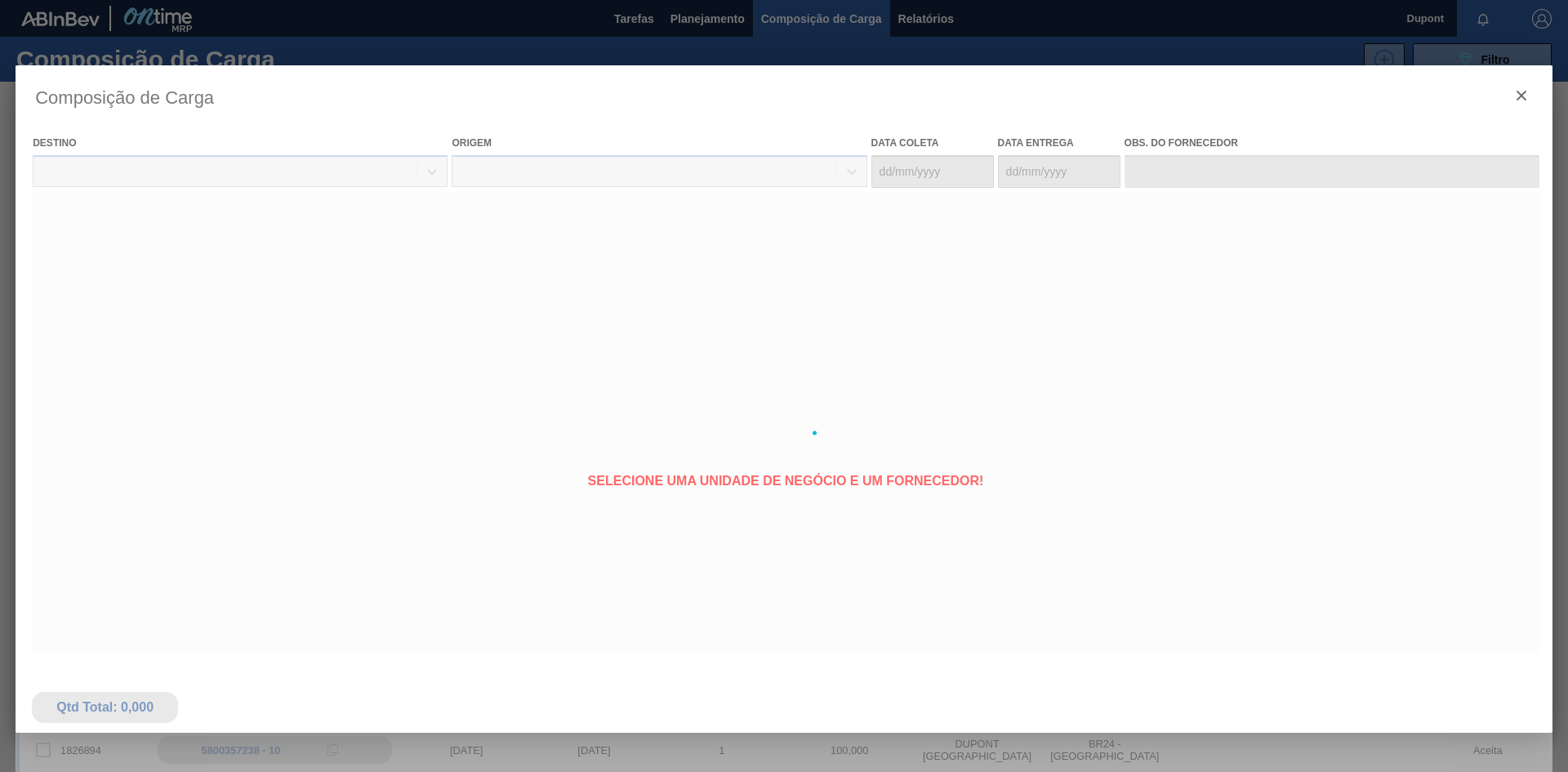
type coleta "23/09/2025"
type entrega "[DATE]"
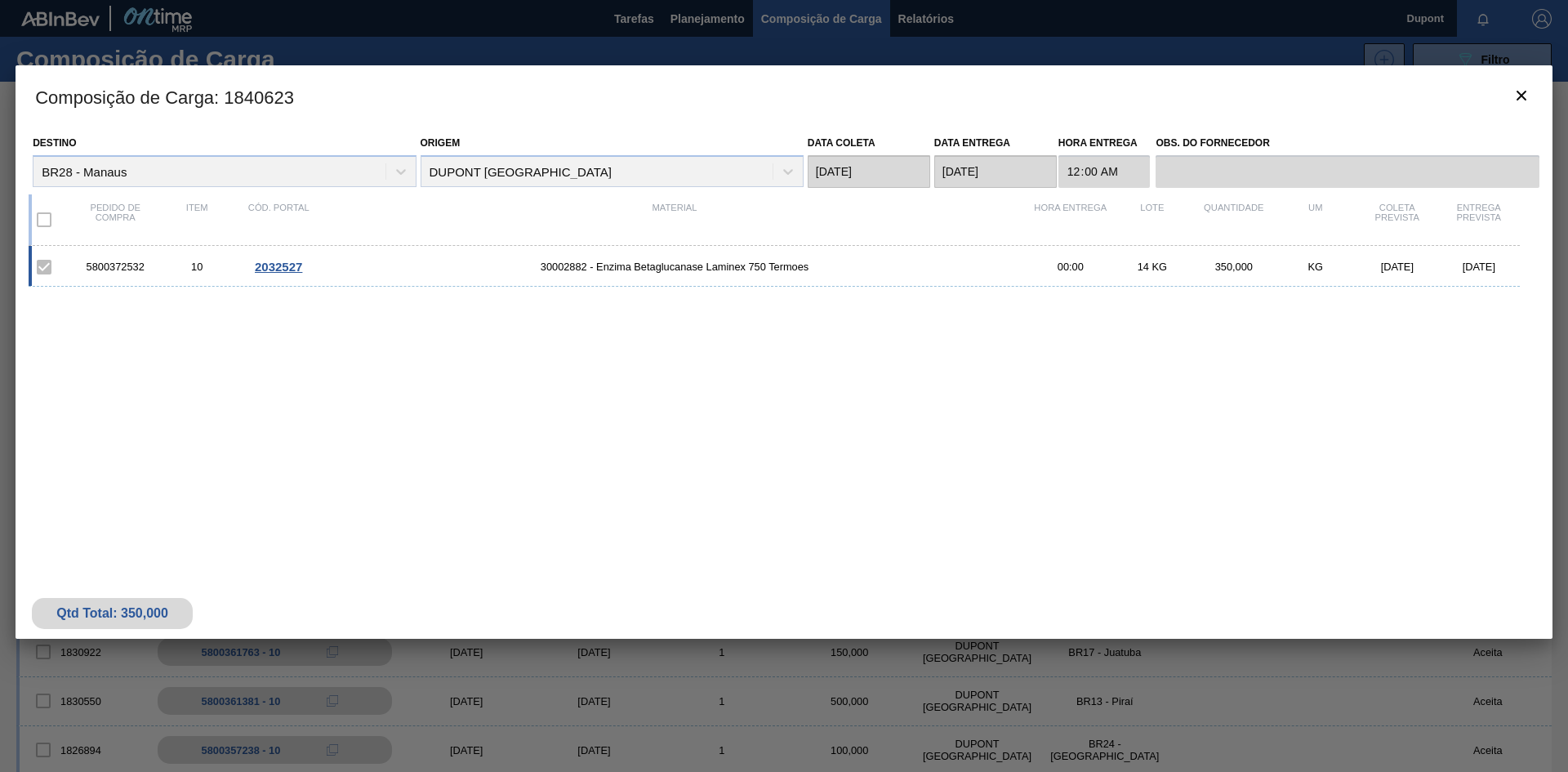
click at [281, 270] on span "2032527" at bounding box center [278, 266] width 47 height 14
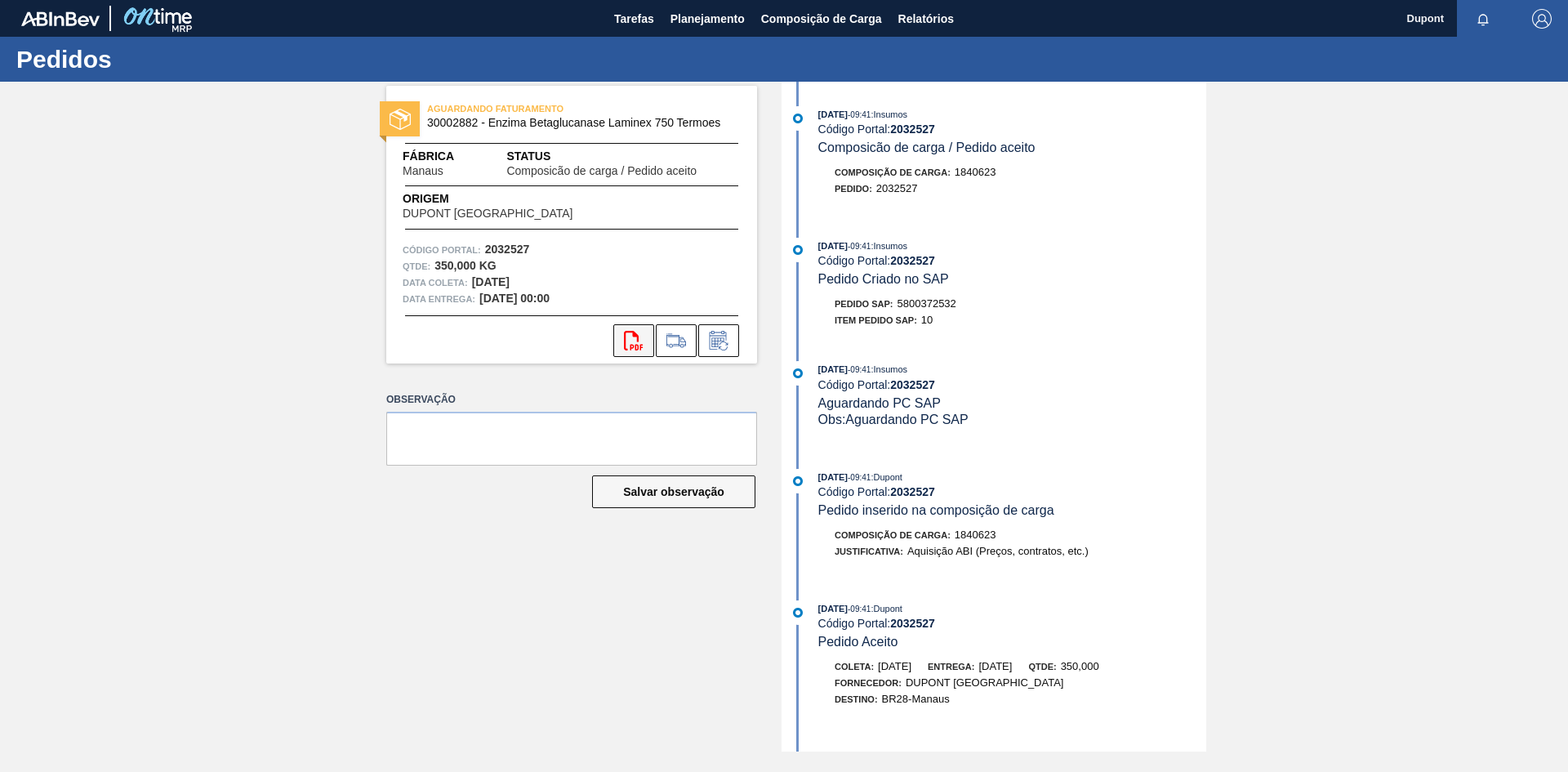
click at [628, 333] on icon "svg{fill:#ff0000}" at bounding box center [634, 341] width 20 height 20
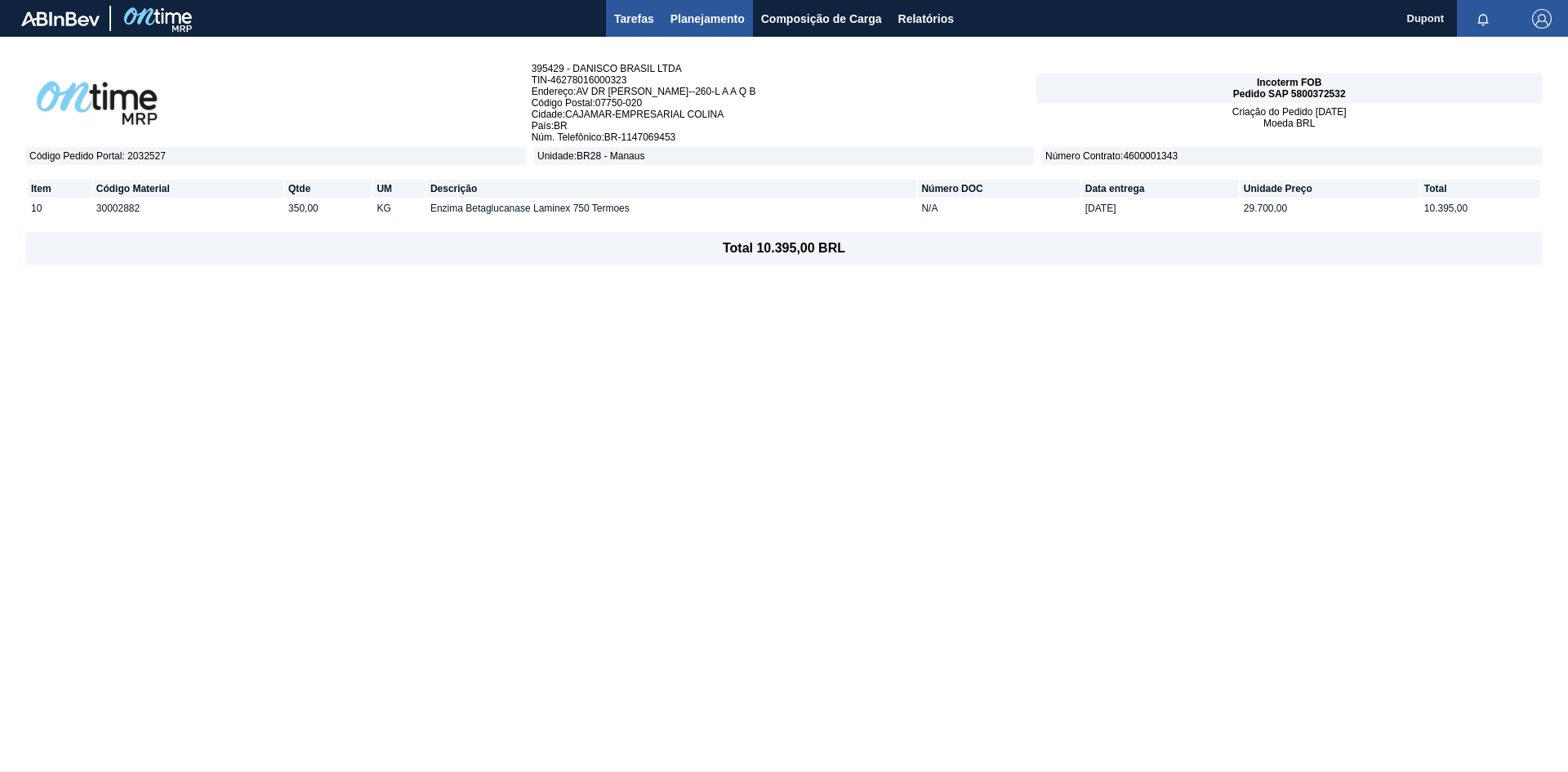
click at [637, 18] on span "Tarefas" at bounding box center [634, 19] width 40 height 20
